Goal: Download file/media

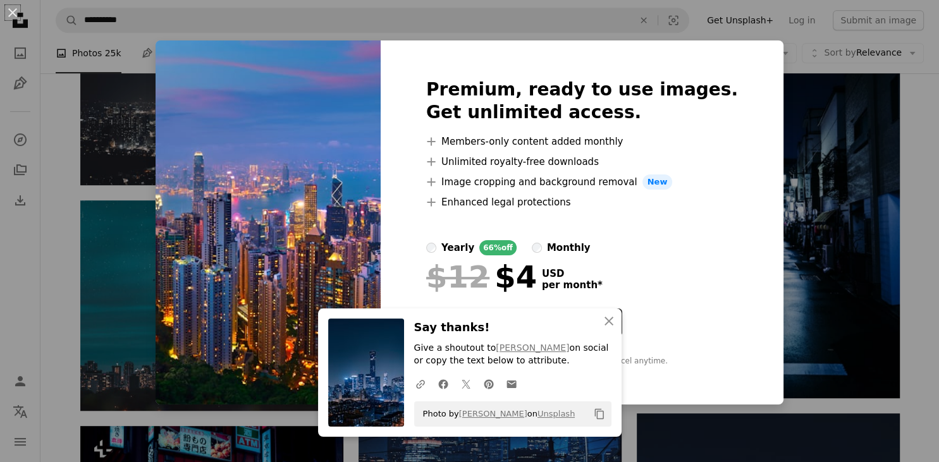
scroll to position [668, 0]
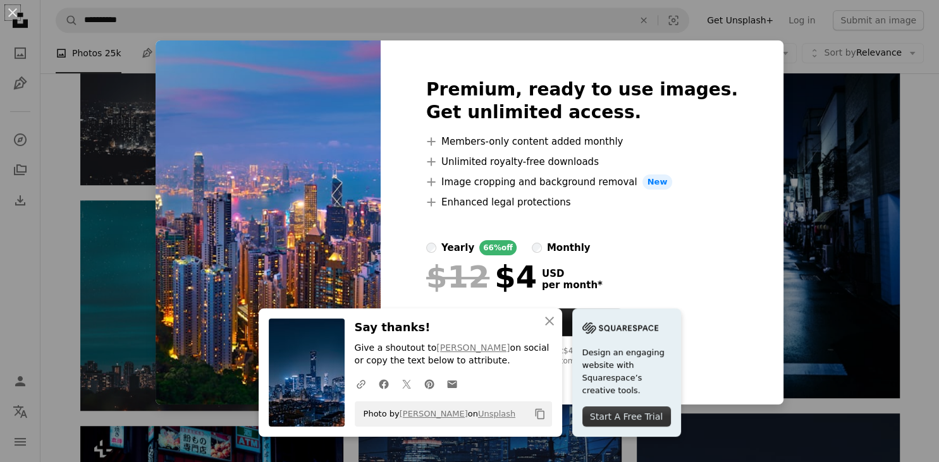
click at [811, 190] on div "An X shape Premium, ready to use images. Get unlimited access. A plus sign Memb…" at bounding box center [469, 231] width 939 height 462
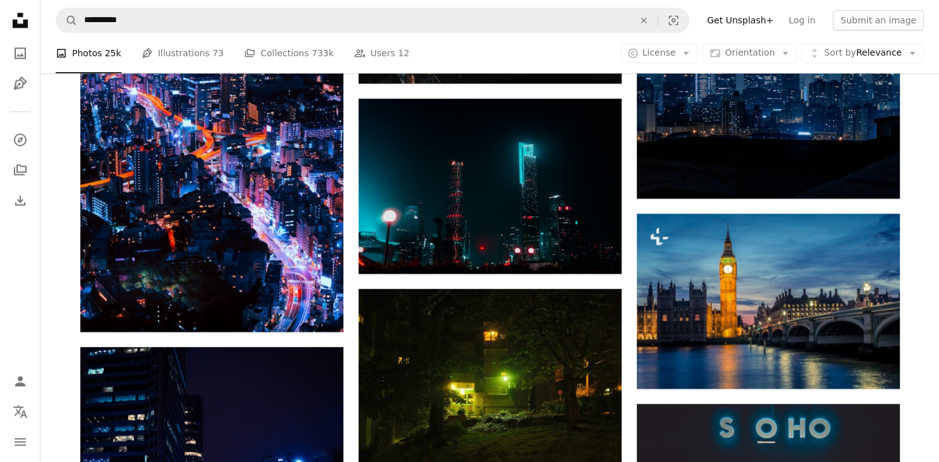
scroll to position [1669, 0]
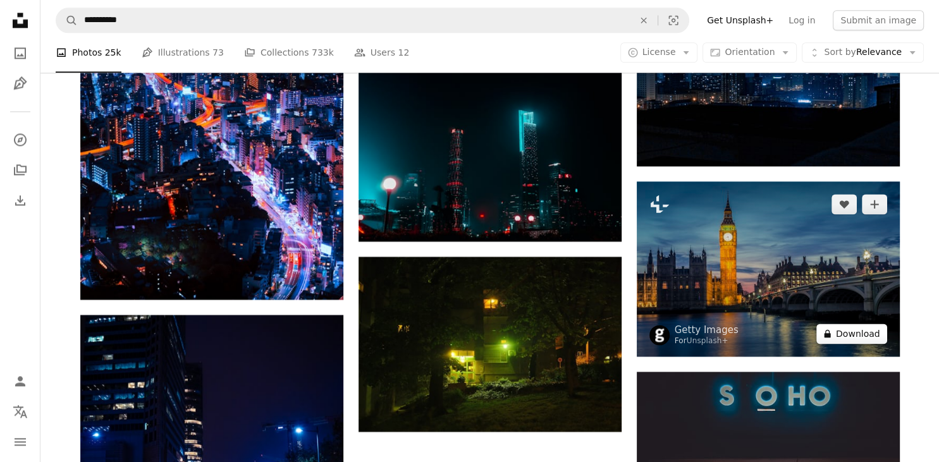
click at [845, 332] on button "A lock Download" at bounding box center [851, 334] width 71 height 20
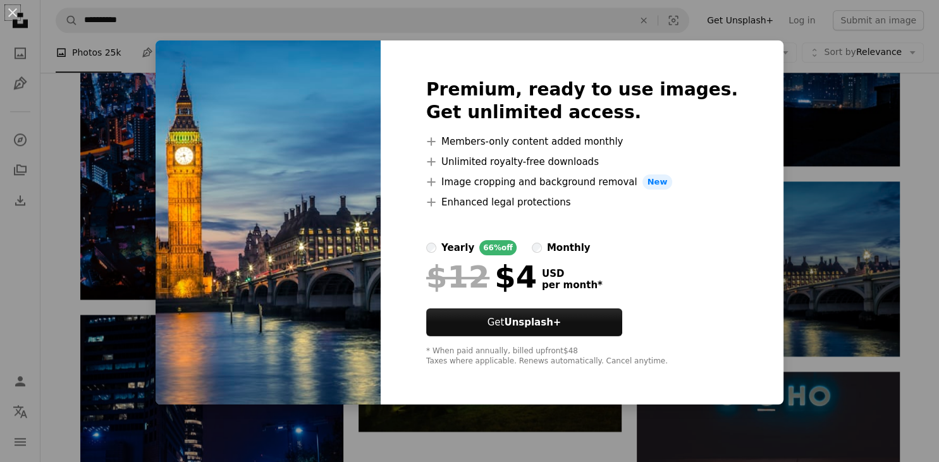
click at [772, 94] on div "An X shape Premium, ready to use images. Get unlimited access. A plus sign Memb…" at bounding box center [469, 231] width 939 height 462
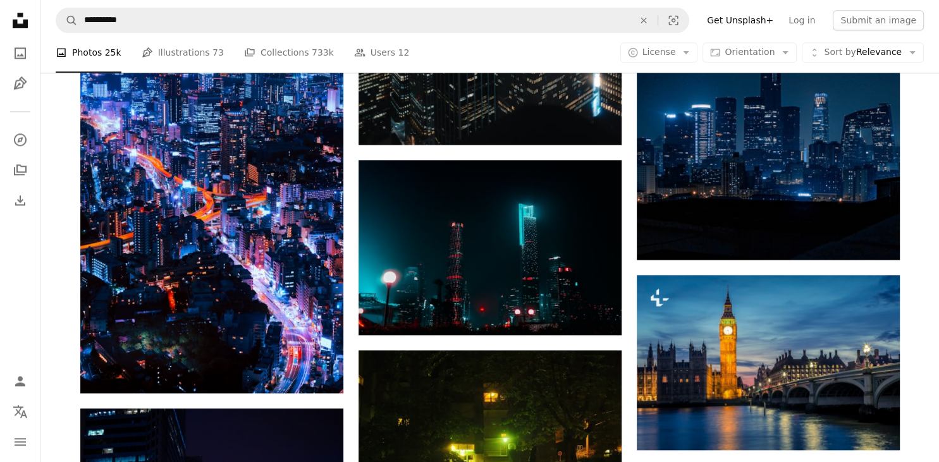
scroll to position [1535, 0]
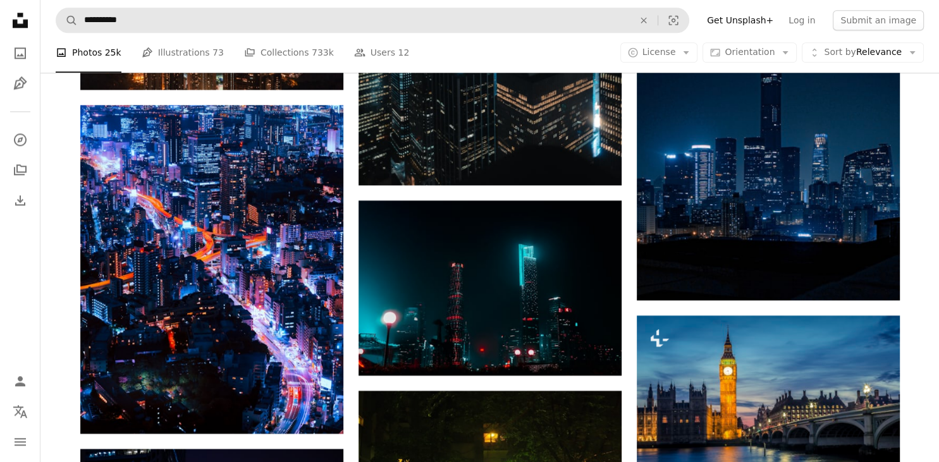
drag, startPoint x: 132, startPoint y: 36, endPoint x: 110, endPoint y: 32, distance: 22.6
click at [110, 32] on nav "**********" at bounding box center [489, 20] width 898 height 40
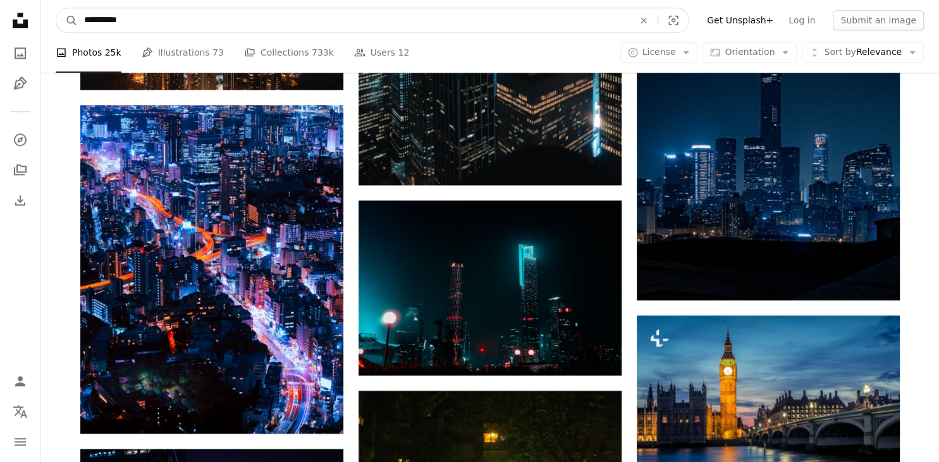
click at [140, 20] on input "**********" at bounding box center [354, 20] width 552 height 24
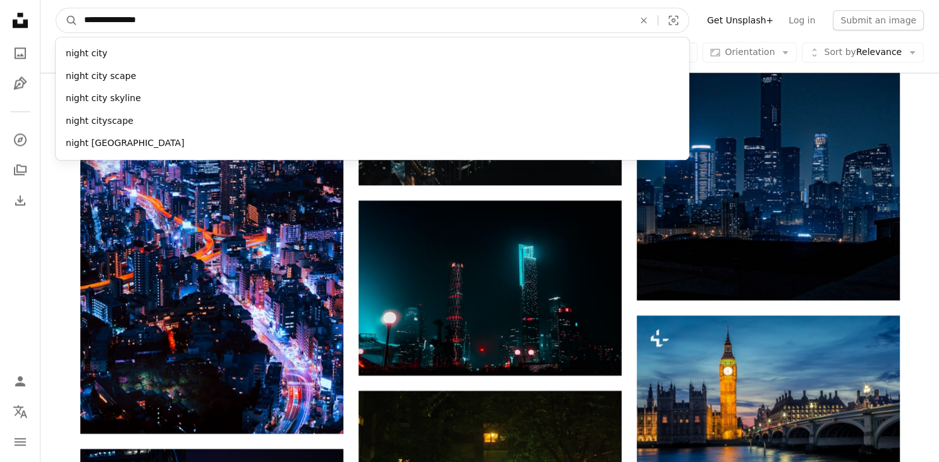
type input "**********"
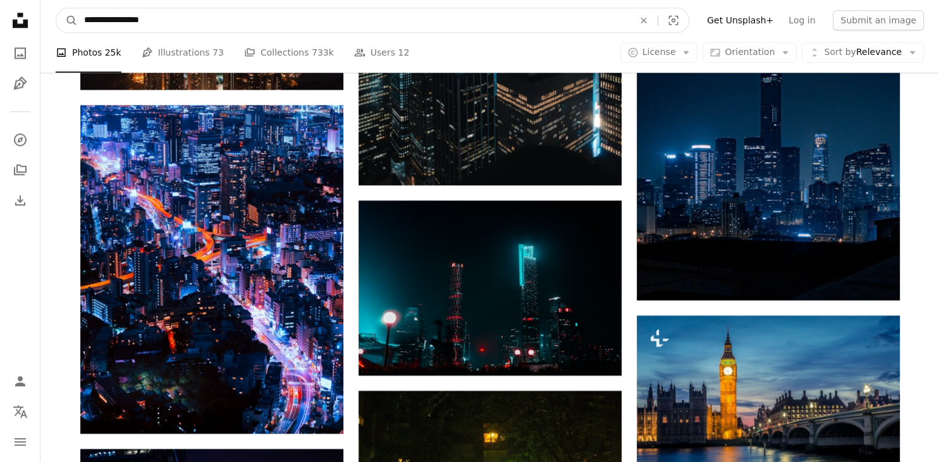
click button "A magnifying glass" at bounding box center [66, 20] width 21 height 24
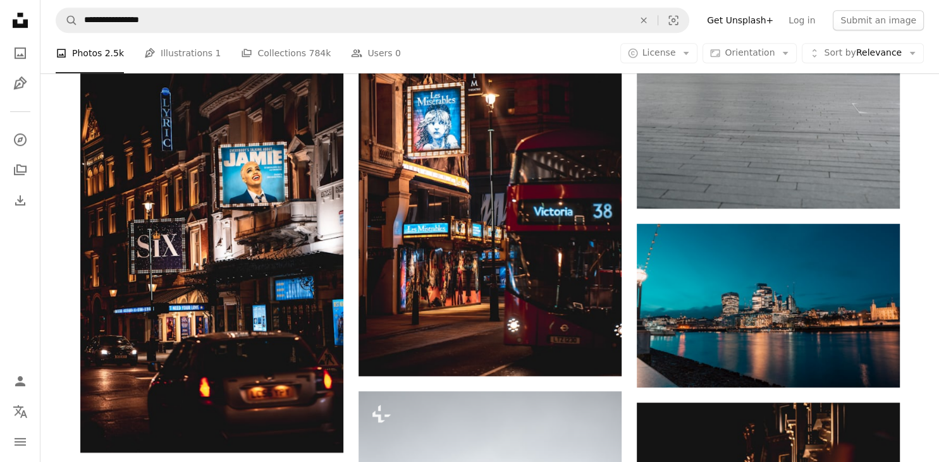
scroll to position [1001, 0]
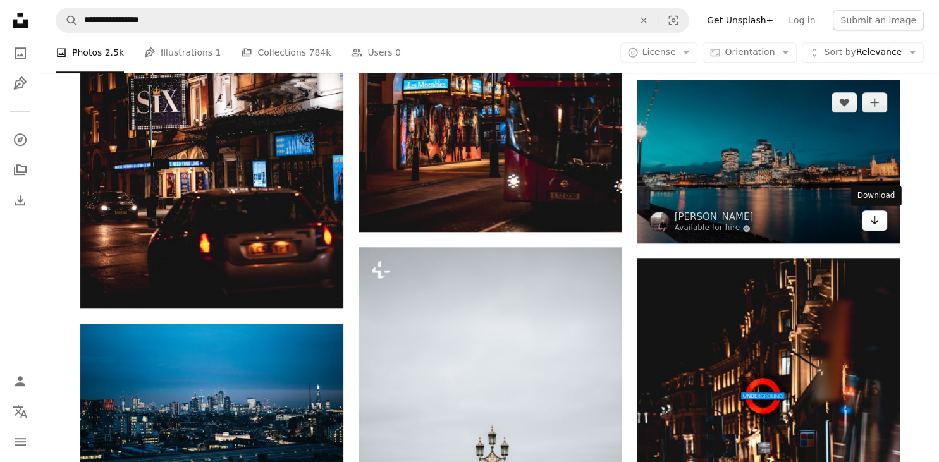
click at [884, 227] on link "Arrow pointing down" at bounding box center [874, 221] width 25 height 20
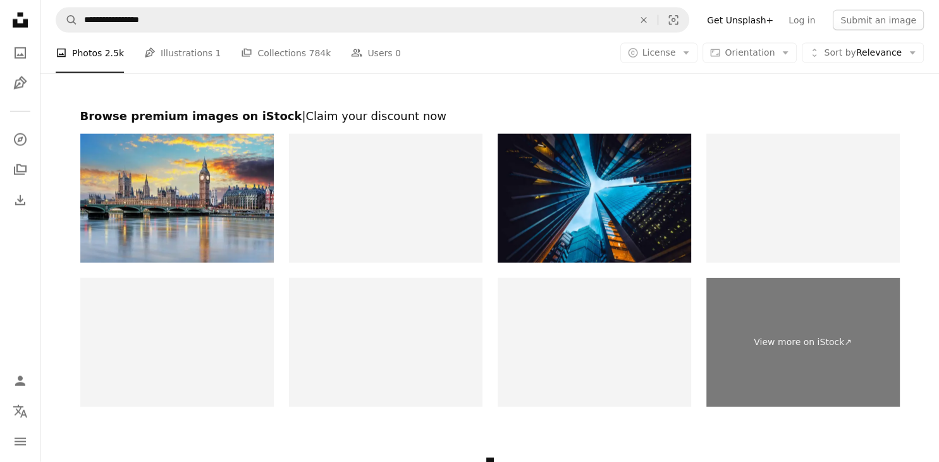
scroll to position [2737, 0]
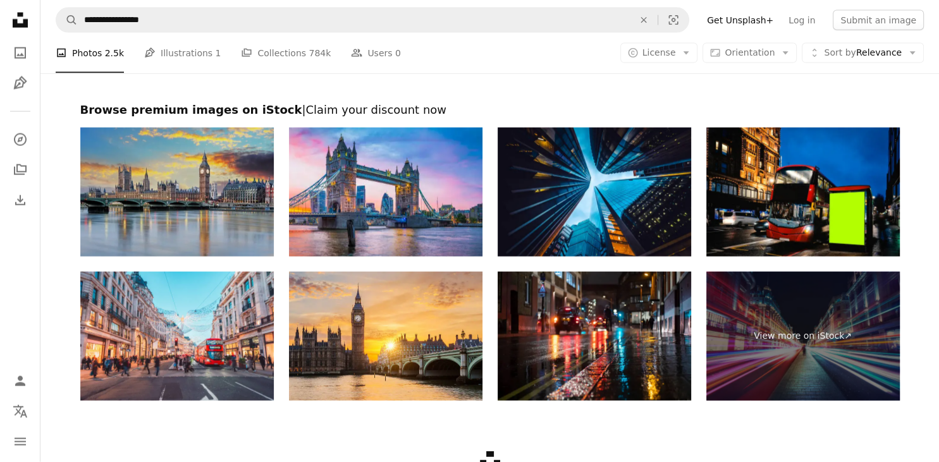
click at [231, 204] on img at bounding box center [176, 192] width 193 height 129
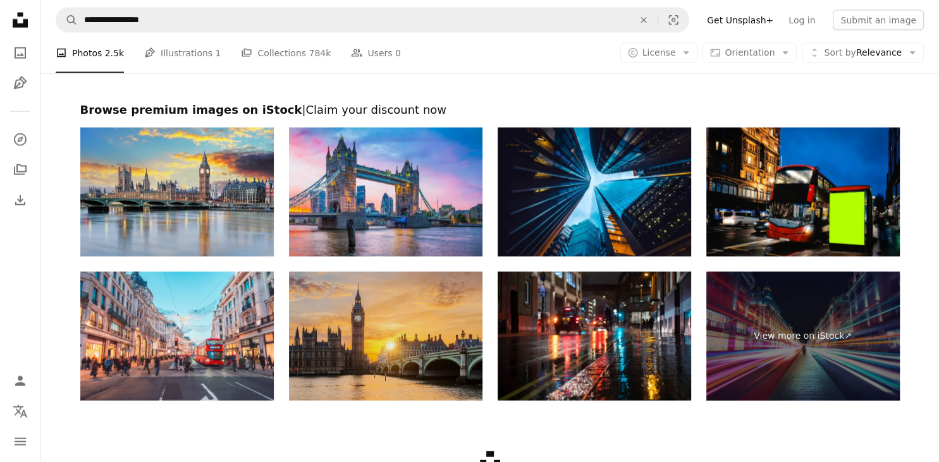
click at [408, 360] on img at bounding box center [385, 336] width 193 height 129
